Goal: Navigation & Orientation: Find specific page/section

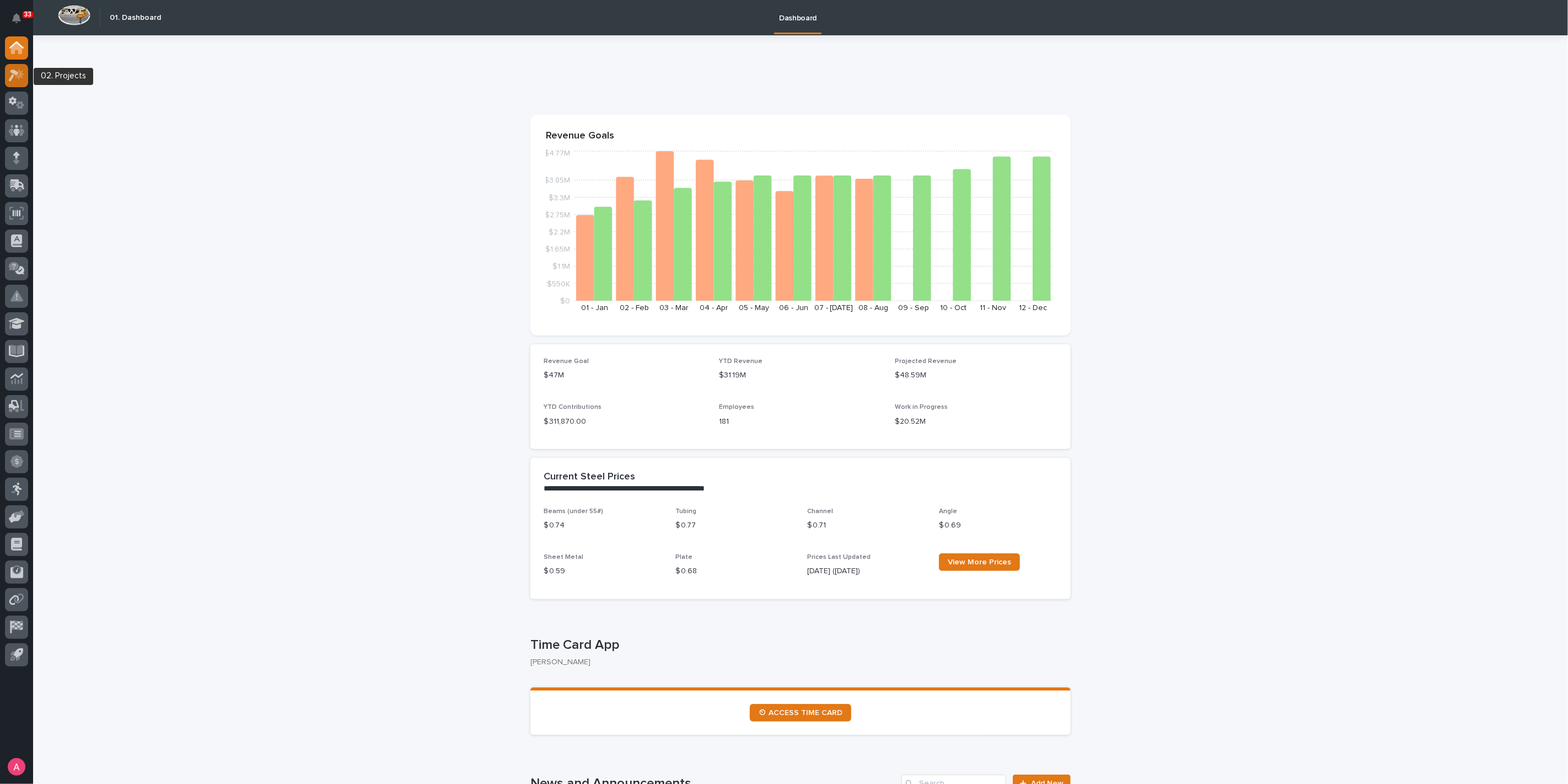
click at [15, 77] on icon at bounding box center [19, 74] width 9 height 11
